Goal: Task Accomplishment & Management: Complete application form

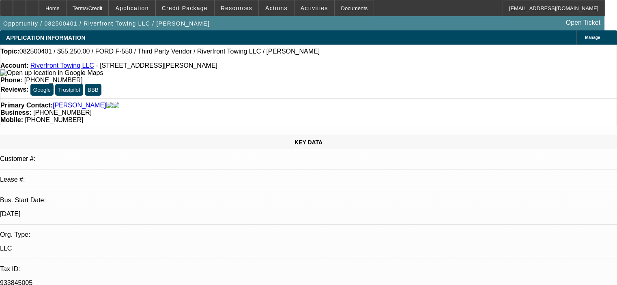
select select "0.15"
select select "2"
select select "0"
select select "6"
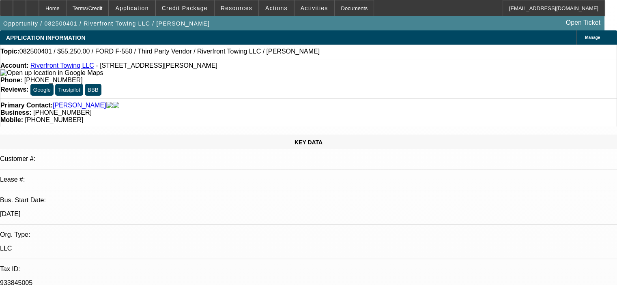
select select "0.15"
select select "2"
select select "0"
select select "6"
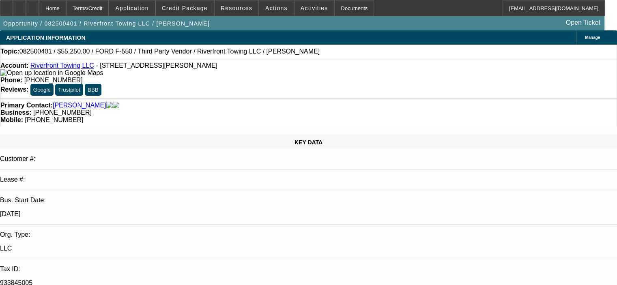
select select "0.15"
select select "2"
select select "0"
select select "6"
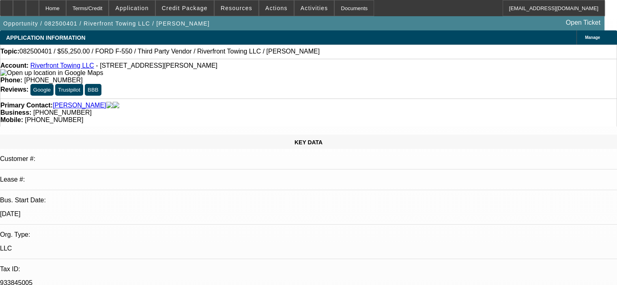
select select "0.15"
select select "2"
select select "0"
select select "6"
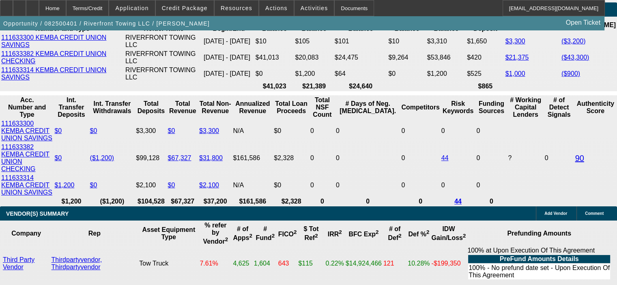
scroll to position [1500, 0]
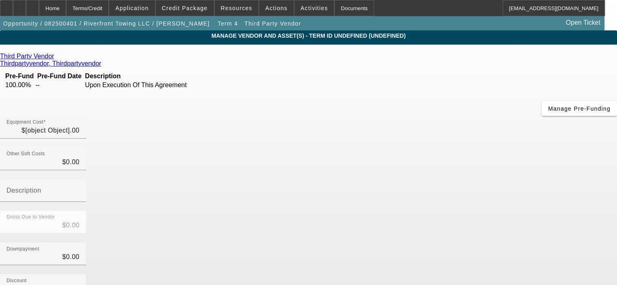
type input "$65,000.00"
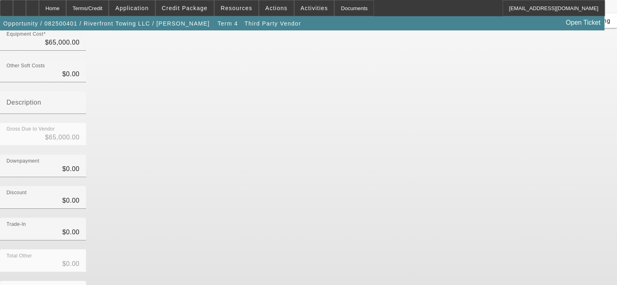
scroll to position [93, 0]
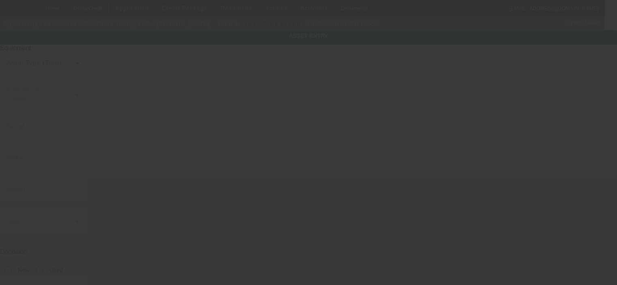
type input "[US_VEHICLE_IDENTIFICATION_NUMBER]"
type input "Ford"
type input "F-550"
radio input "true"
type input "[STREET_ADDRESS][PERSON_NAME]"
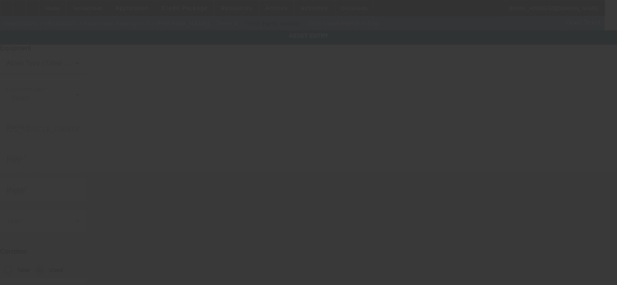
type input "Cleves"
type input "45002"
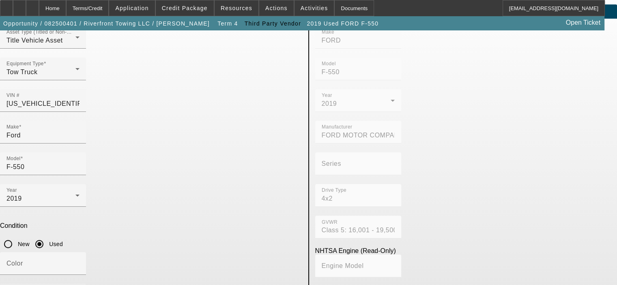
scroll to position [41, 0]
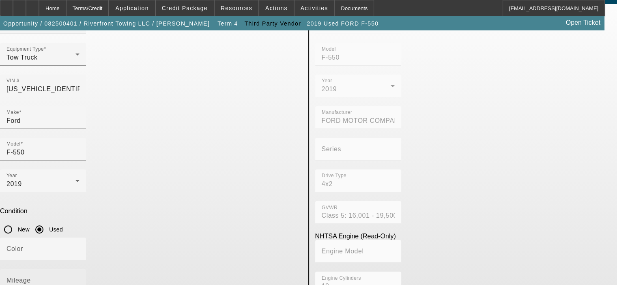
click at [31, 277] on mat-label "Mileage" at bounding box center [18, 280] width 24 height 7
click at [79, 279] on input "Mileage" at bounding box center [42, 284] width 73 height 10
type input "47000"
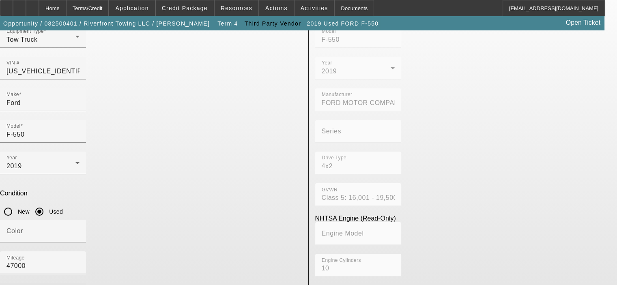
scroll to position [68, 0]
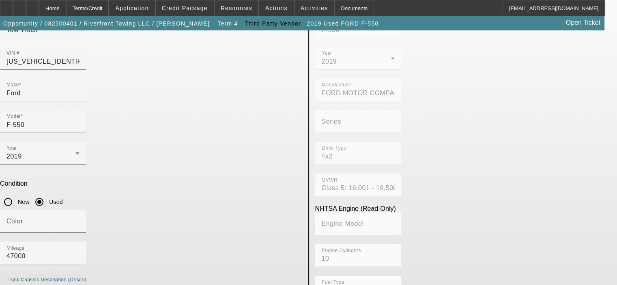
type textarea "Gas engine, auto trans"
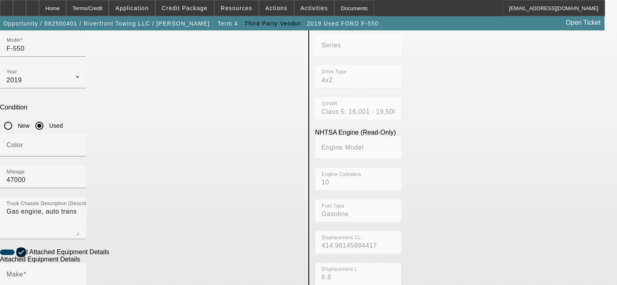
scroll to position [149, 0]
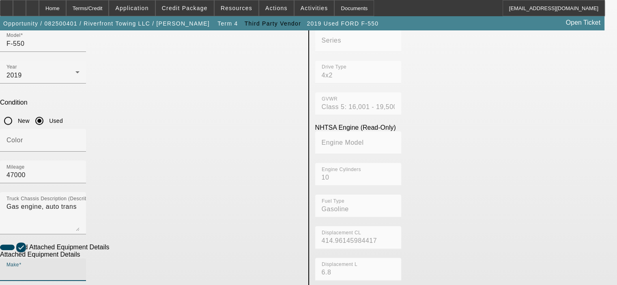
click at [79, 268] on input "Make" at bounding box center [42, 273] width 73 height 10
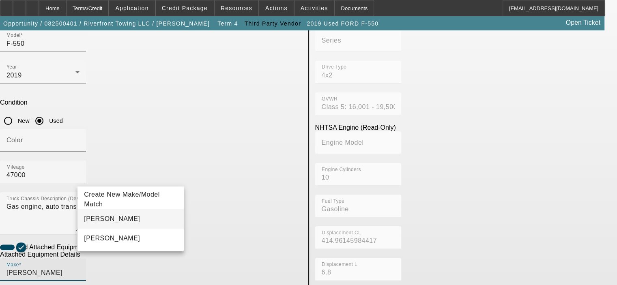
type input "[PERSON_NAME]"
click at [110, 220] on mat-option "[PERSON_NAME]" at bounding box center [130, 218] width 106 height 19
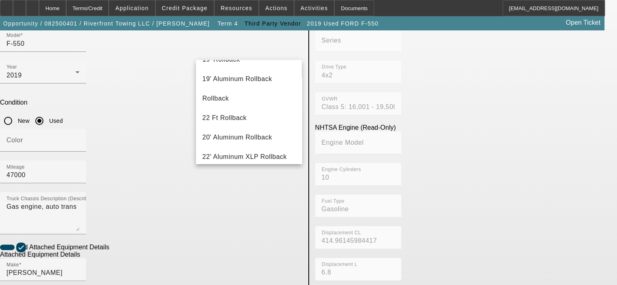
scroll to position [203, 0]
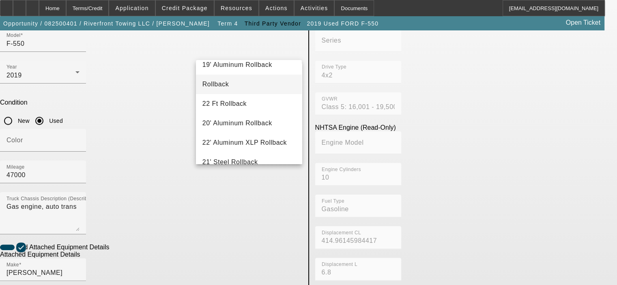
type input "Rollback"
click at [221, 84] on span "Rollback" at bounding box center [215, 84] width 26 height 7
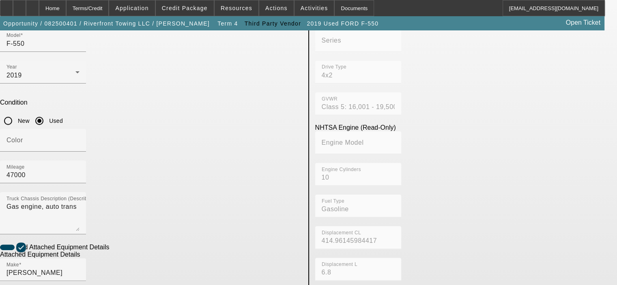
radio input "true"
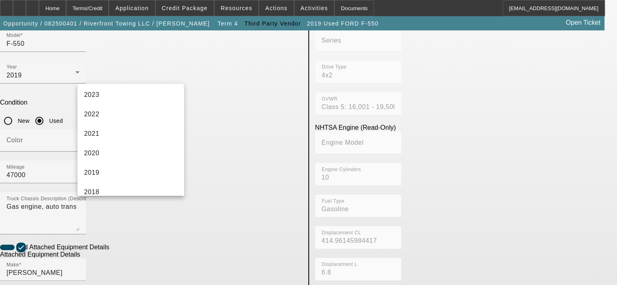
scroll to position [122, 0]
click at [129, 150] on mat-option "2019" at bounding box center [130, 150] width 106 height 19
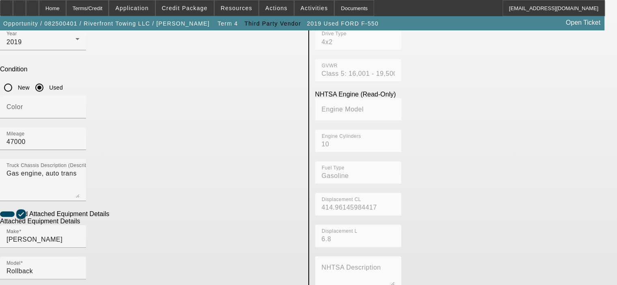
scroll to position [230, 0]
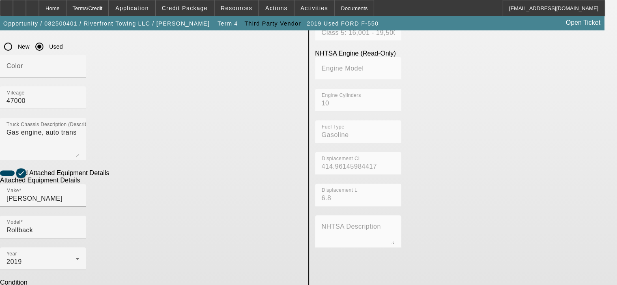
scroll to position [235, 0]
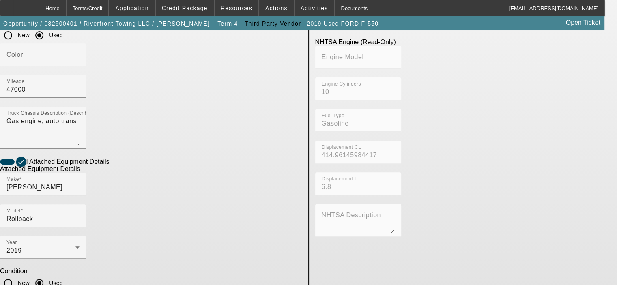
type textarea "Aluminum Carrier"
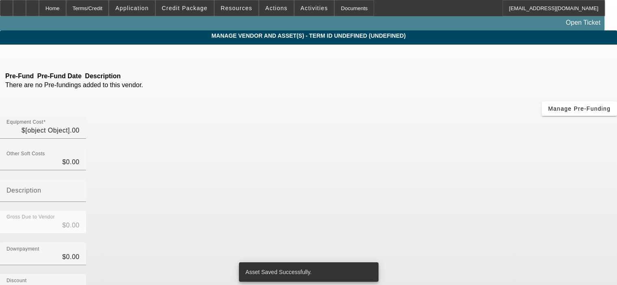
type input "$65,000.00"
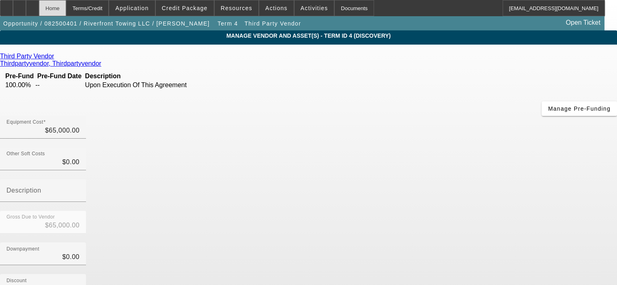
click at [66, 7] on div "Home" at bounding box center [52, 8] width 27 height 16
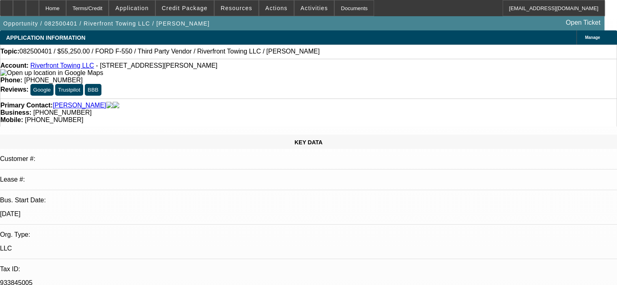
select select "0.15"
select select "2"
select select "0"
select select "6"
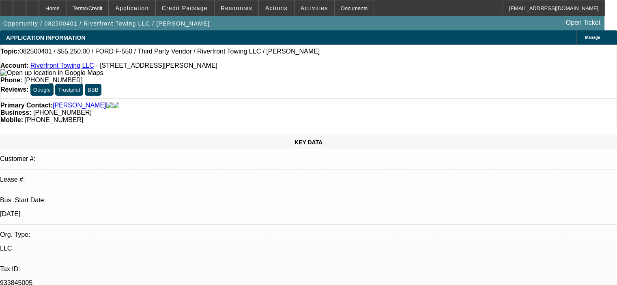
select select "0.15"
select select "2"
select select "0"
select select "6"
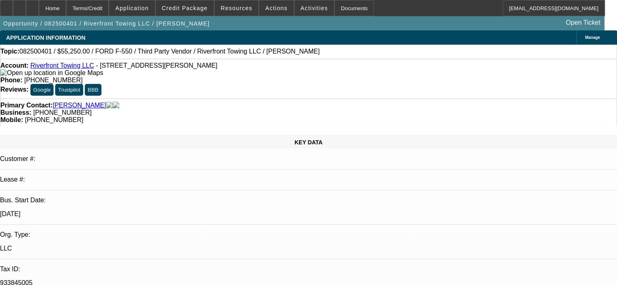
select select "0.15"
select select "2"
select select "0"
select select "6"
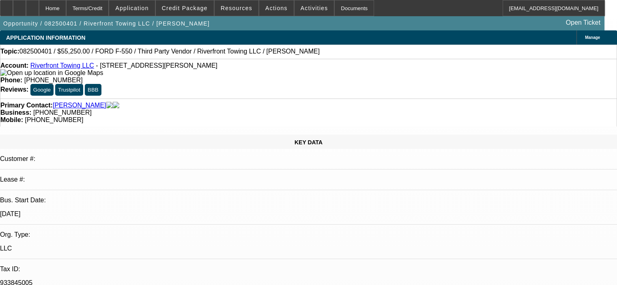
select select "0.15"
select select "2"
select select "0"
select select "6"
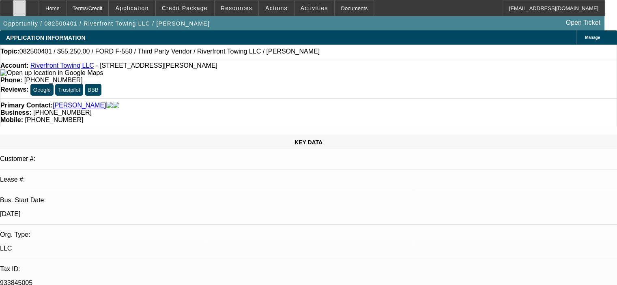
click at [26, 4] on div at bounding box center [19, 8] width 13 height 16
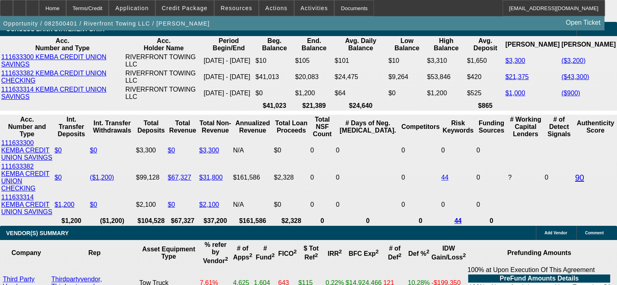
scroll to position [1500, 0]
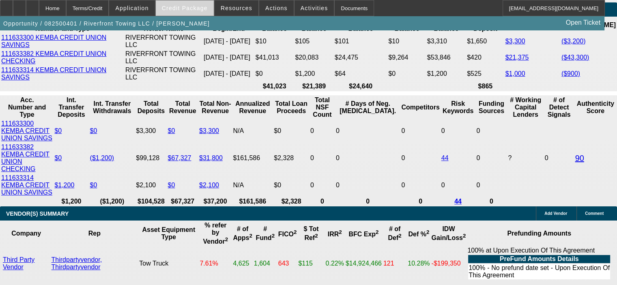
click at [206, 10] on span "Credit Package" at bounding box center [185, 8] width 46 height 6
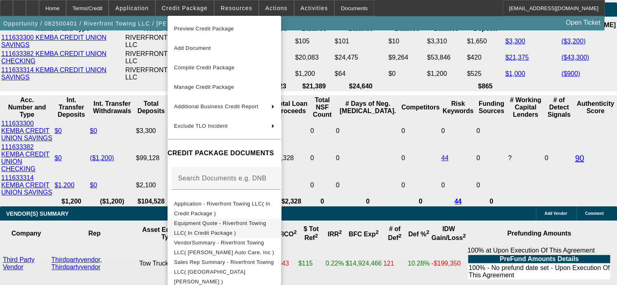
click at [266, 225] on span "Equipment Quote - Riverfront Towing LLC( In Credit Package )" at bounding box center [220, 228] width 92 height 16
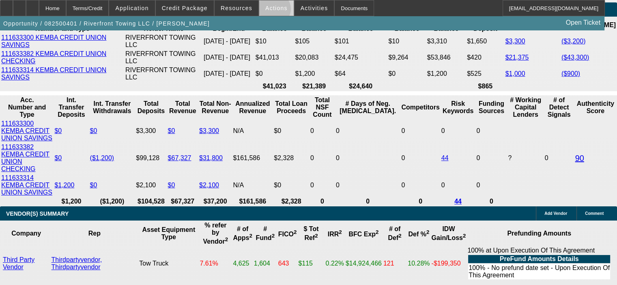
click at [269, 11] on span "Actions" at bounding box center [276, 8] width 22 height 6
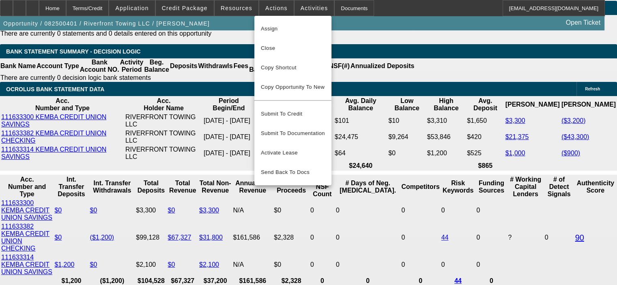
scroll to position [1419, 0]
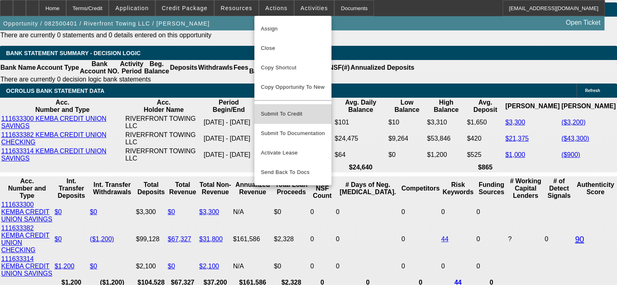
click at [283, 110] on span "Submit To Credit" at bounding box center [293, 114] width 64 height 10
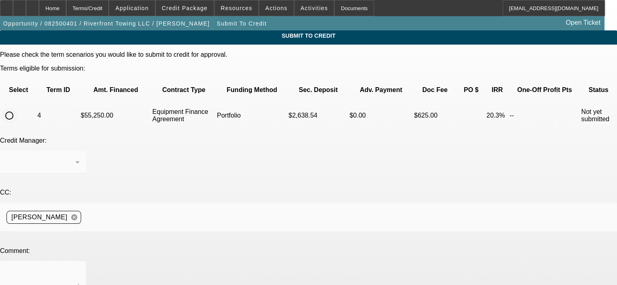
click at [17, 107] on input "radio" at bounding box center [9, 115] width 16 height 16
radio input "true"
click at [82, 157] on icon at bounding box center [78, 162] width 10 height 10
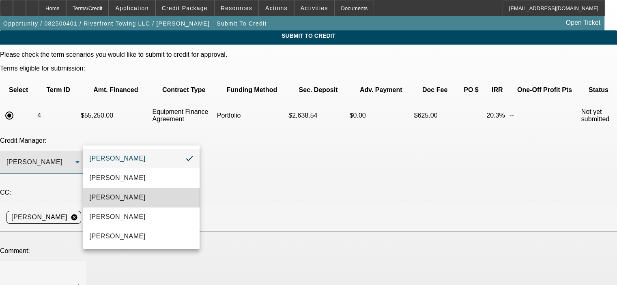
click at [170, 198] on mat-option "[PERSON_NAME]" at bounding box center [141, 197] width 116 height 19
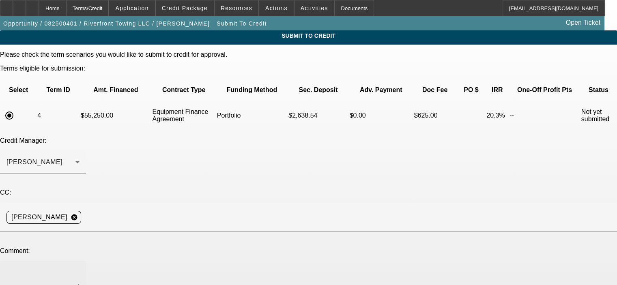
click at [79, 261] on div at bounding box center [42, 277] width 73 height 32
click at [79, 268] on textarea "[PERSON_NAME], the customer would like to see what the approval looks like on t…" at bounding box center [42, 277] width 73 height 19
type textarea "[PERSON_NAME], the customer would like to see what the approval looks like on t…"
click at [342, 137] on div "Credit Manager: [PERSON_NAME]" at bounding box center [308, 159] width 617 height 45
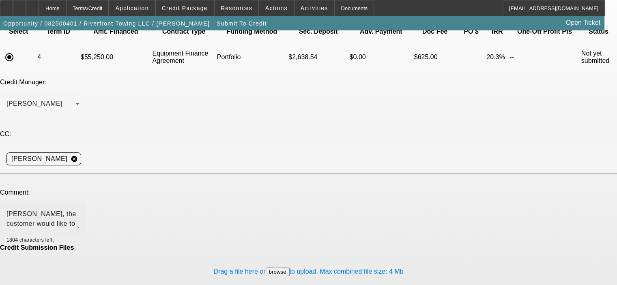
scroll to position [59, 0]
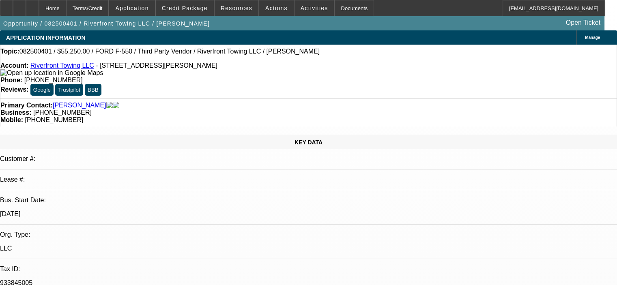
select select "0.15"
select select "2"
select select "0"
select select "6"
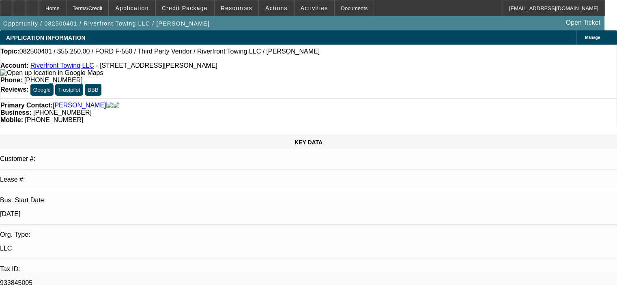
select select "0.15"
select select "2"
select select "0"
select select "6"
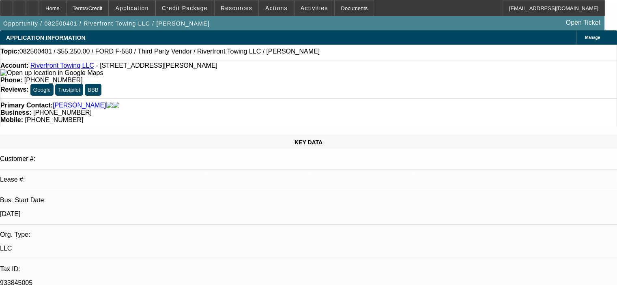
select select "0.15"
select select "2"
select select "0"
select select "6"
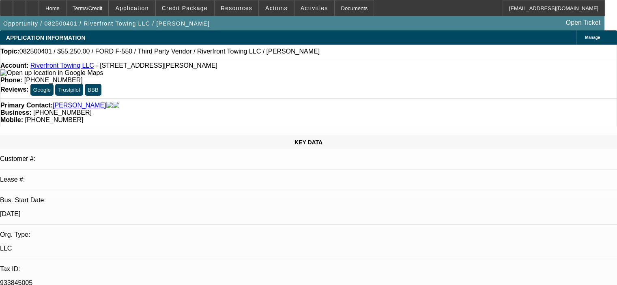
select select "0.15"
select select "2"
select select "0"
select select "6"
